Goal: Information Seeking & Learning: Learn about a topic

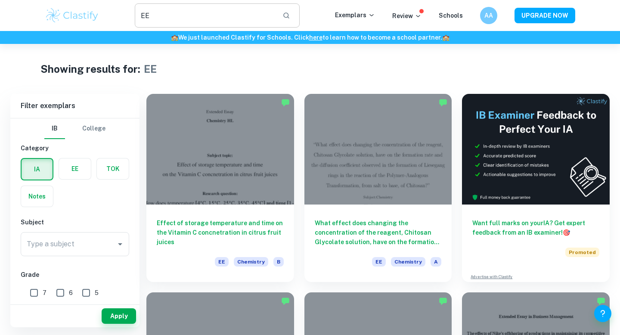
click at [163, 18] on input "EE" at bounding box center [205, 15] width 141 height 24
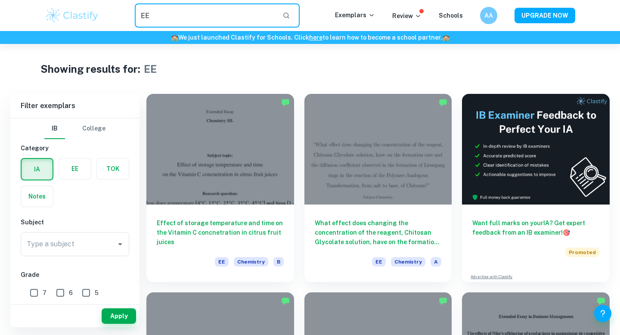
click at [163, 18] on input "EE" at bounding box center [205, 15] width 141 height 24
type input "M"
click at [52, 239] on div "Type a subject Type a subject" at bounding box center [75, 244] width 108 height 24
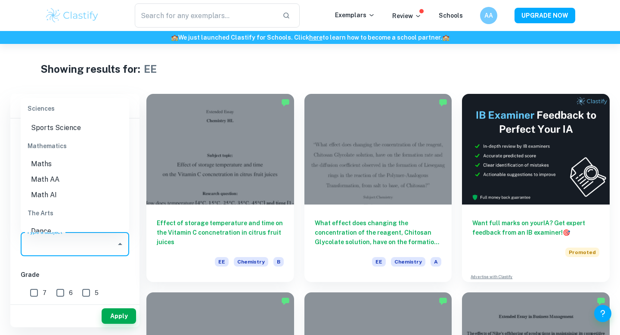
scroll to position [1210, 0]
click at [54, 167] on li "Math AI" at bounding box center [75, 174] width 108 height 15
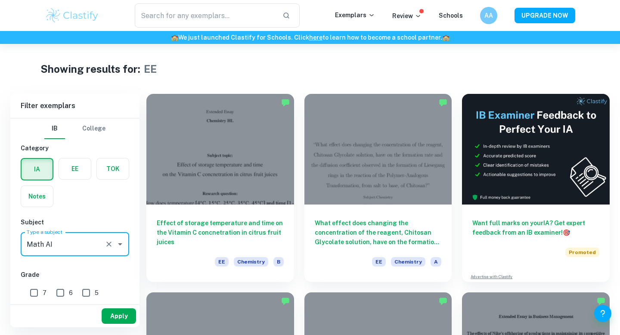
click at [115, 316] on button "Apply" at bounding box center [119, 315] width 34 height 15
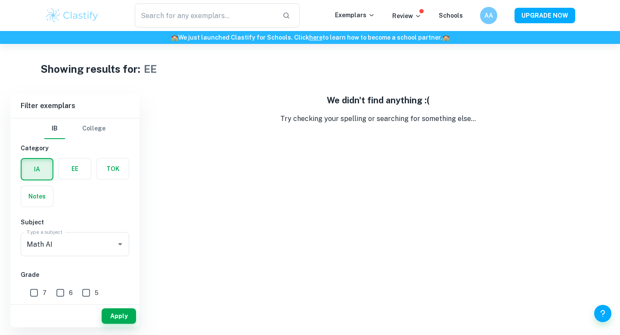
click at [41, 171] on label "button" at bounding box center [37, 169] width 31 height 21
click at [0, 0] on input "radio" at bounding box center [0, 0] width 0 height 0
click at [80, 204] on div "IA EE TOK Notes" at bounding box center [72, 180] width 114 height 54
click at [90, 249] on input "Type a subject" at bounding box center [63, 244] width 77 height 16
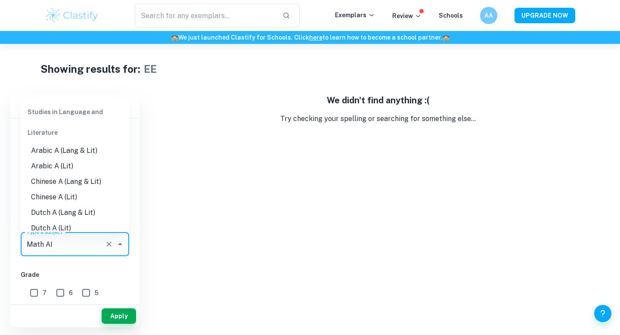
scroll to position [1093, 0]
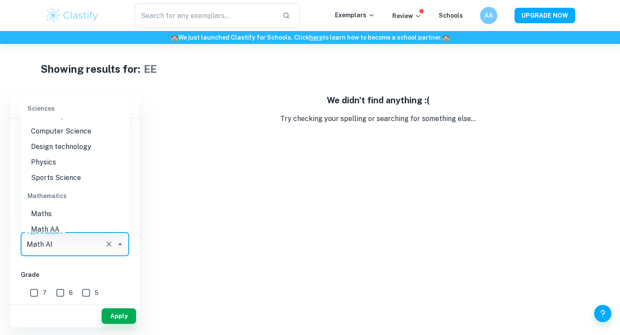
click at [69, 206] on li "Maths" at bounding box center [75, 213] width 108 height 15
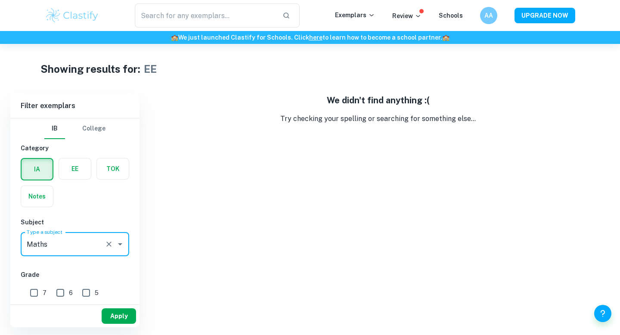
click at [114, 320] on button "Apply" at bounding box center [119, 315] width 34 height 15
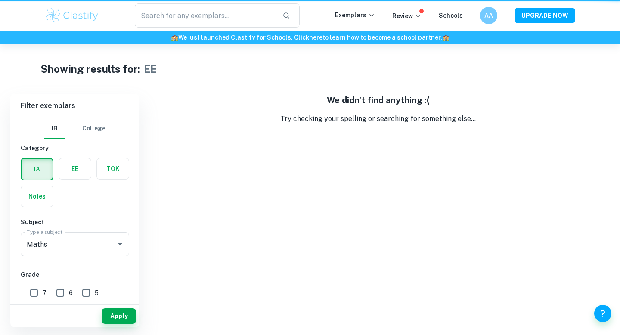
click at [114, 320] on button "Apply" at bounding box center [119, 315] width 34 height 15
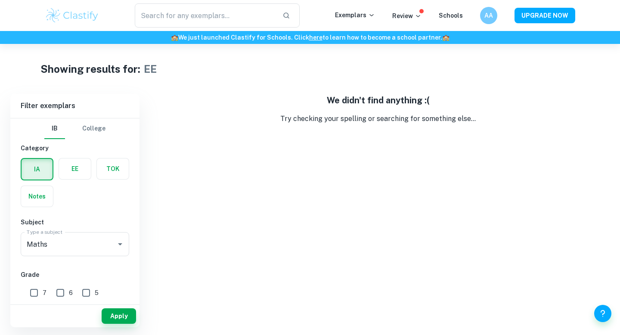
click at [57, 12] on img at bounding box center [72, 15] width 55 height 17
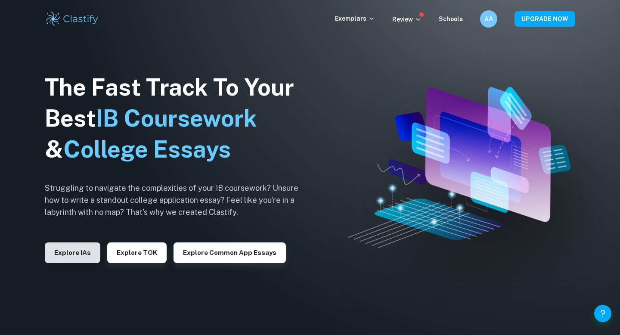
click at [67, 250] on button "Explore IAs" at bounding box center [73, 252] width 56 height 21
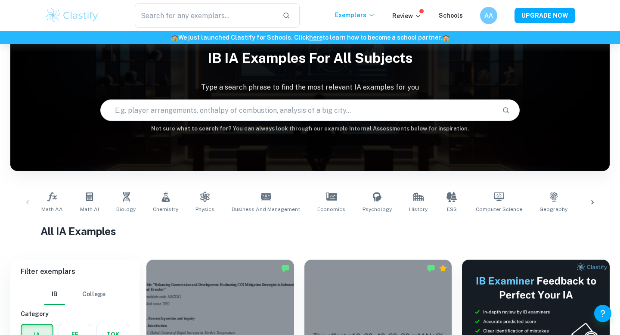
scroll to position [72, 0]
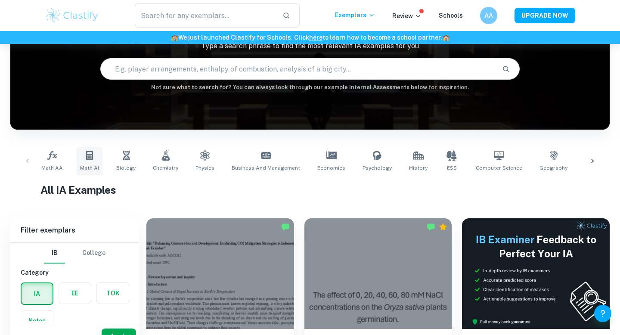
click at [86, 159] on icon at bounding box center [89, 155] width 7 height 9
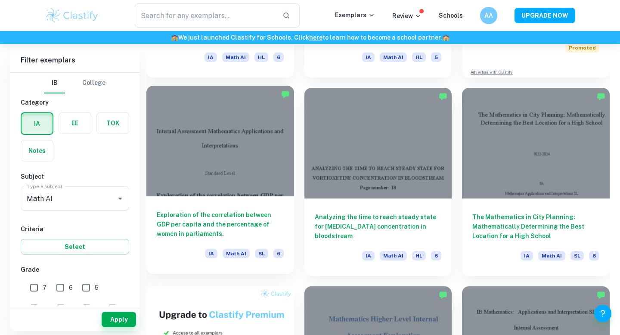
scroll to position [403, 0]
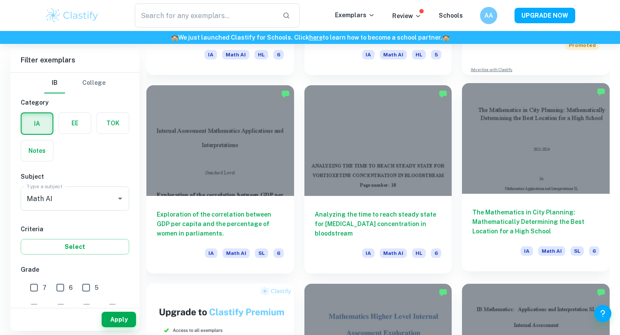
click at [513, 141] on div at bounding box center [536, 138] width 148 height 111
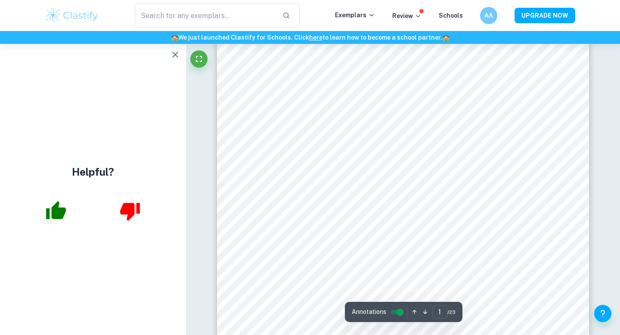
scroll to position [124, 0]
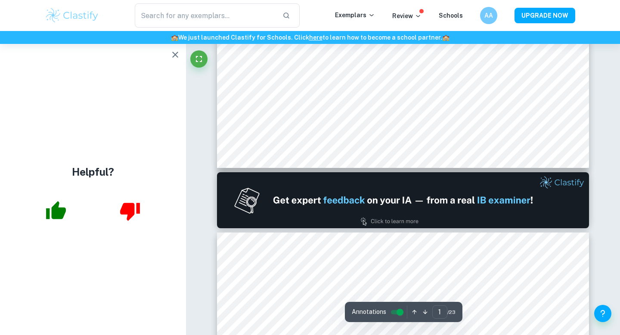
type input "2"
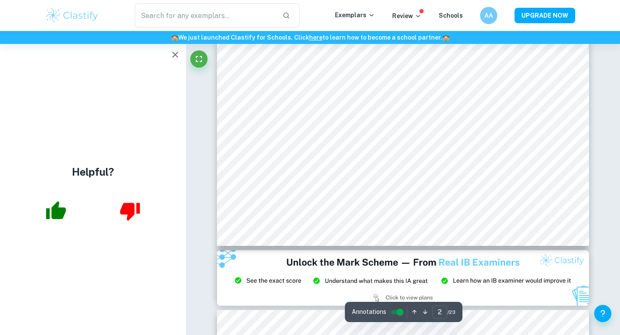
scroll to position [965, 0]
